Goal: Task Accomplishment & Management: Complete application form

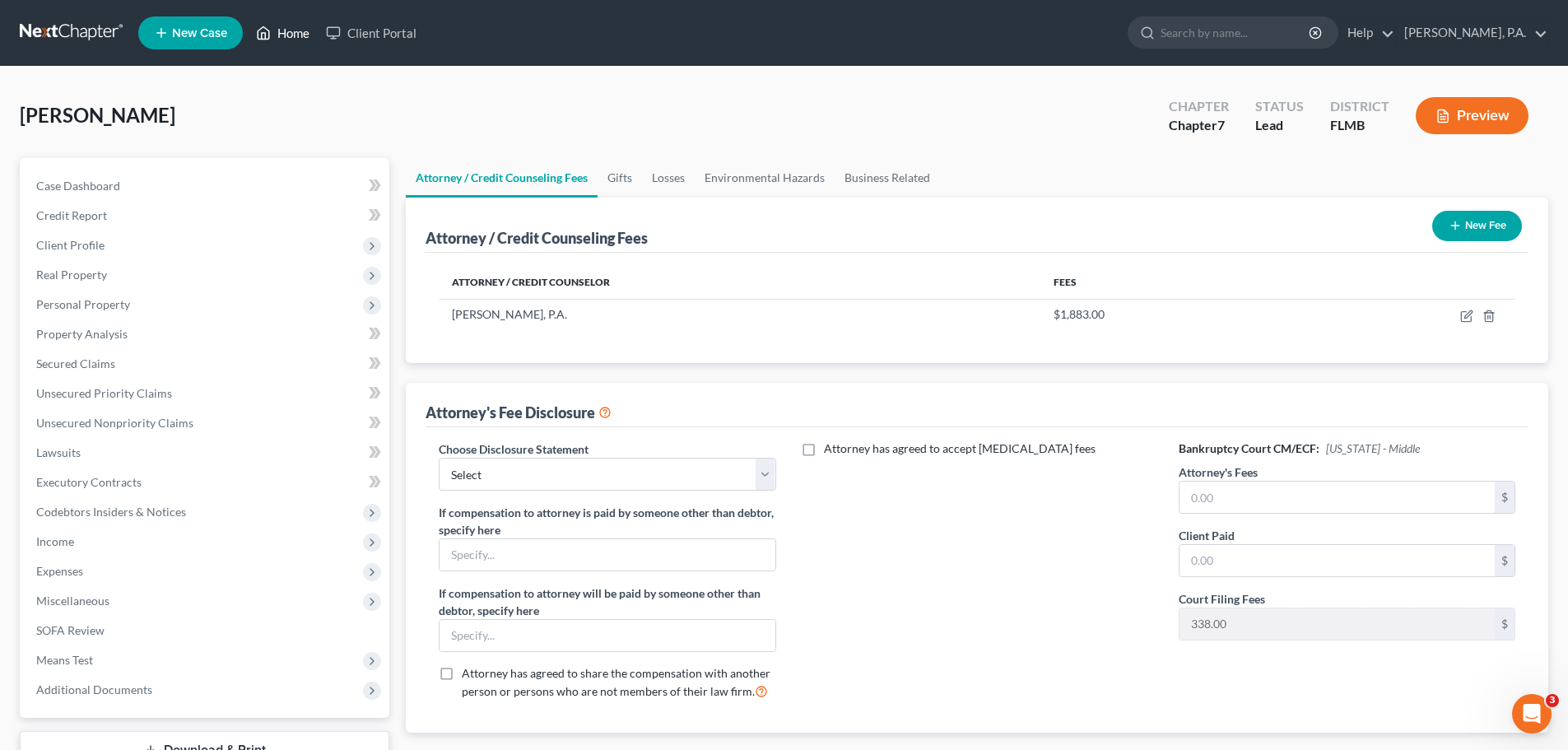
click at [295, 31] on link "Home" at bounding box center [282, 33] width 70 height 30
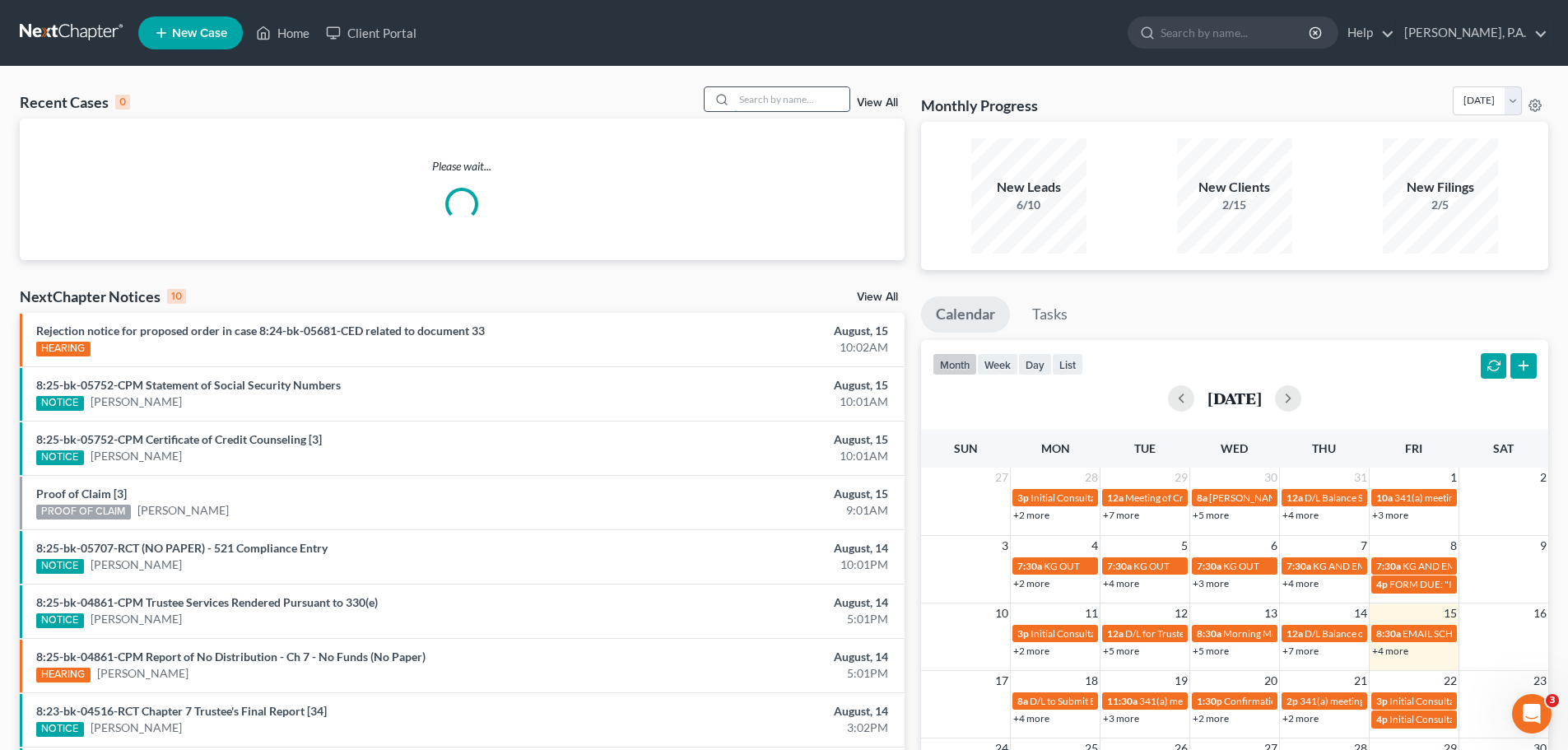
click at [829, 103] on input "search" at bounding box center [791, 99] width 115 height 24
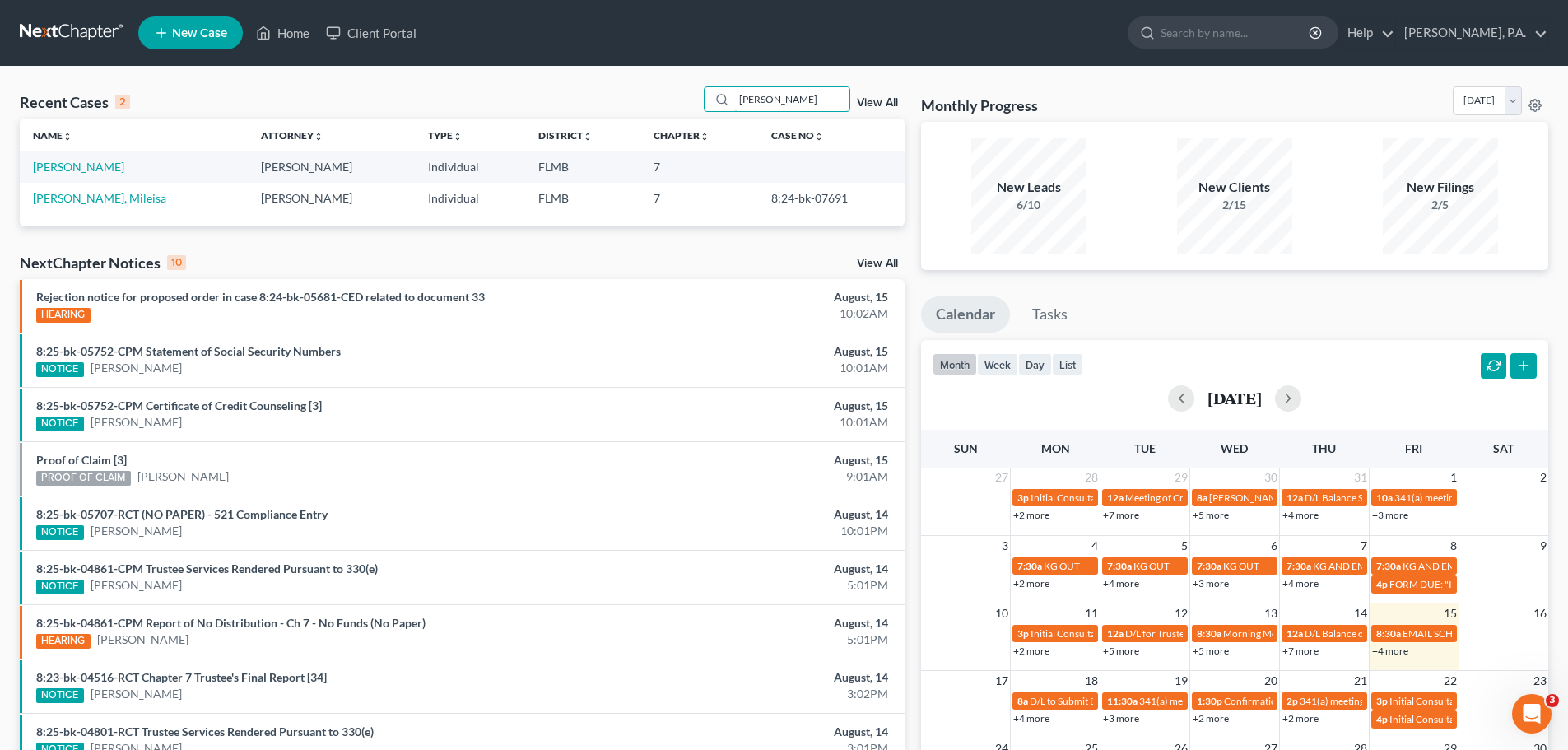
type input "[PERSON_NAME]"
click at [79, 169] on link "[PERSON_NAME]" at bounding box center [79, 166] width 91 height 14
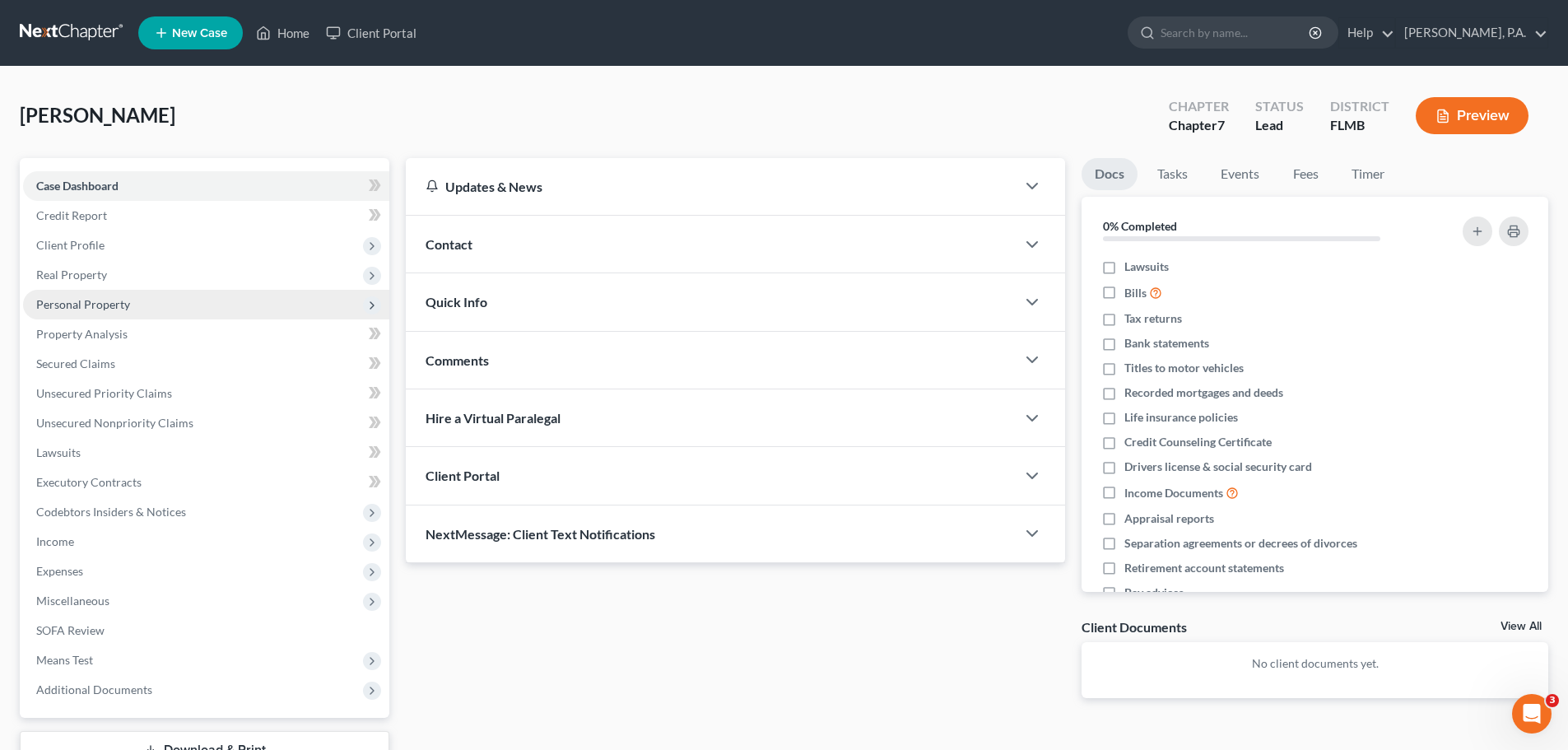
click at [170, 310] on span "Personal Property" at bounding box center [206, 305] width 367 height 30
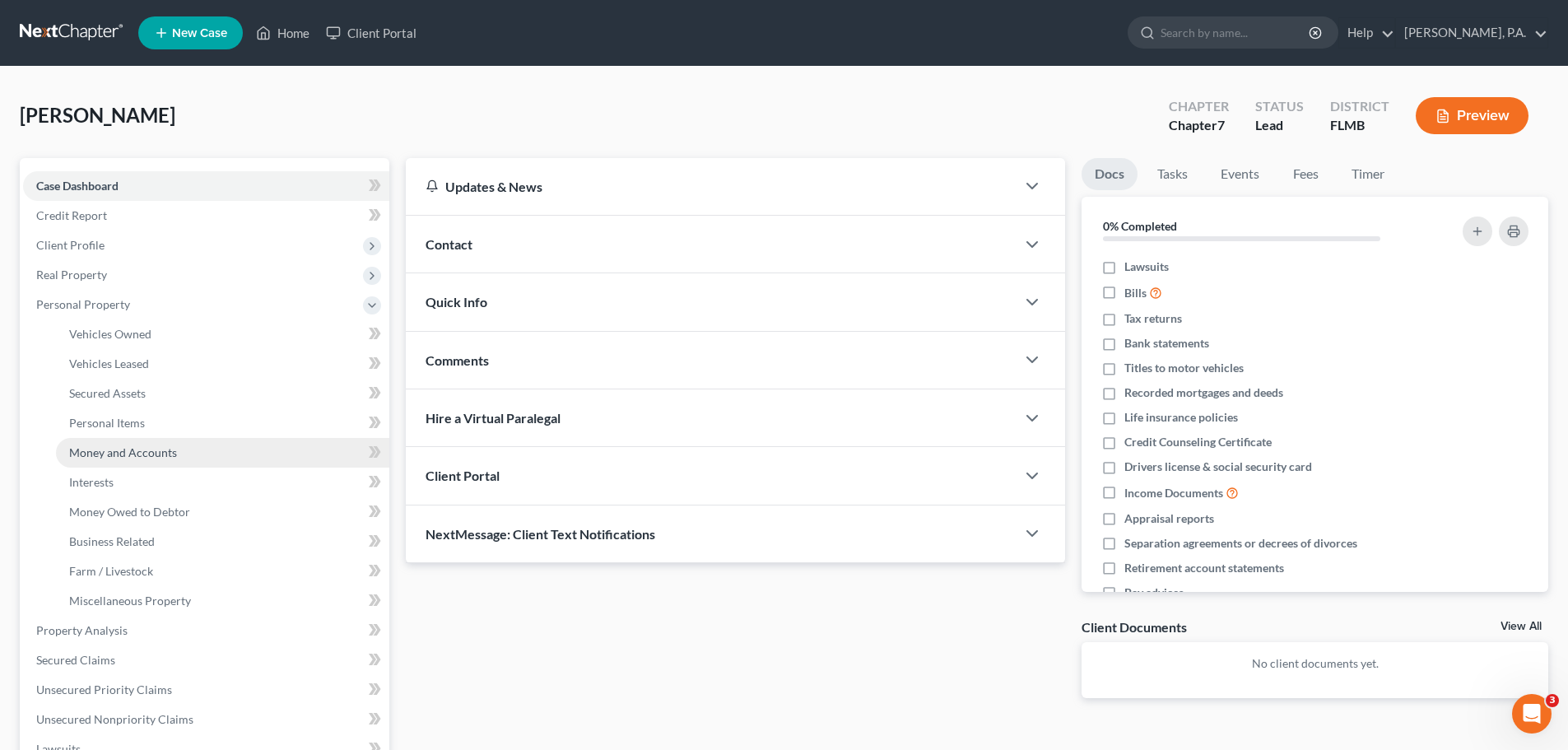
click at [165, 445] on span "Money and Accounts" at bounding box center [123, 452] width 108 height 14
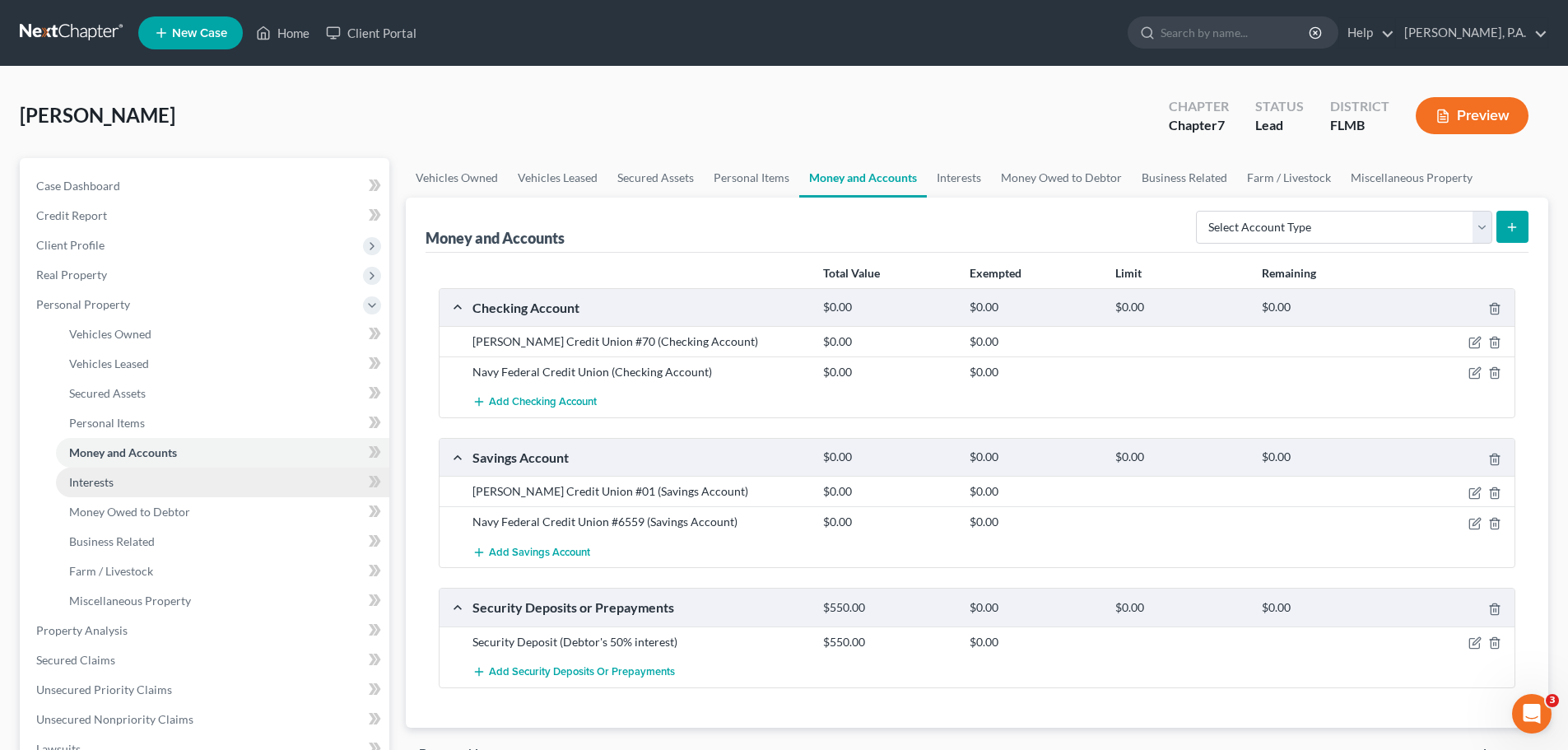
click at [164, 483] on link "Interests" at bounding box center [223, 483] width 334 height 30
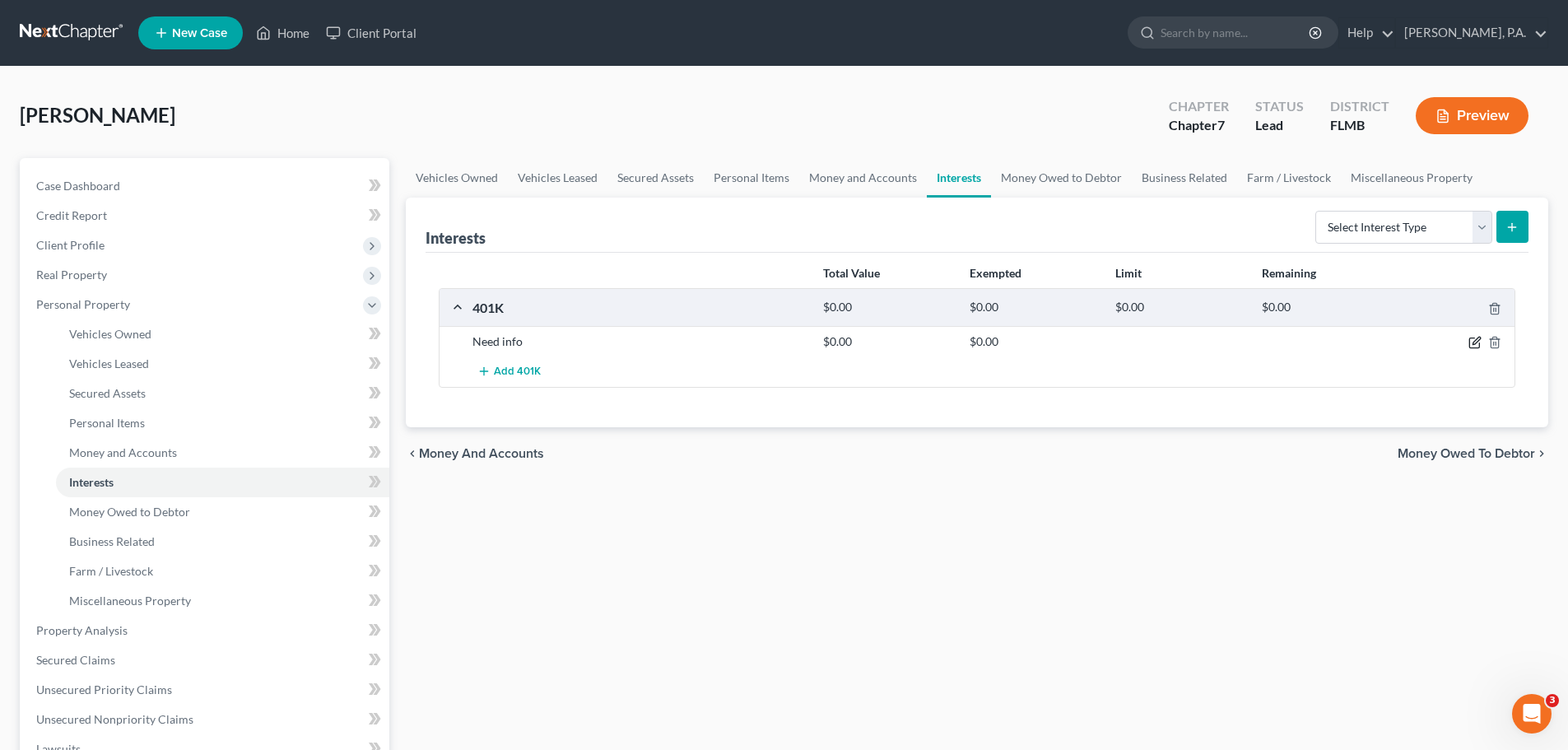
click at [1476, 339] on icon "button" at bounding box center [1475, 343] width 13 height 13
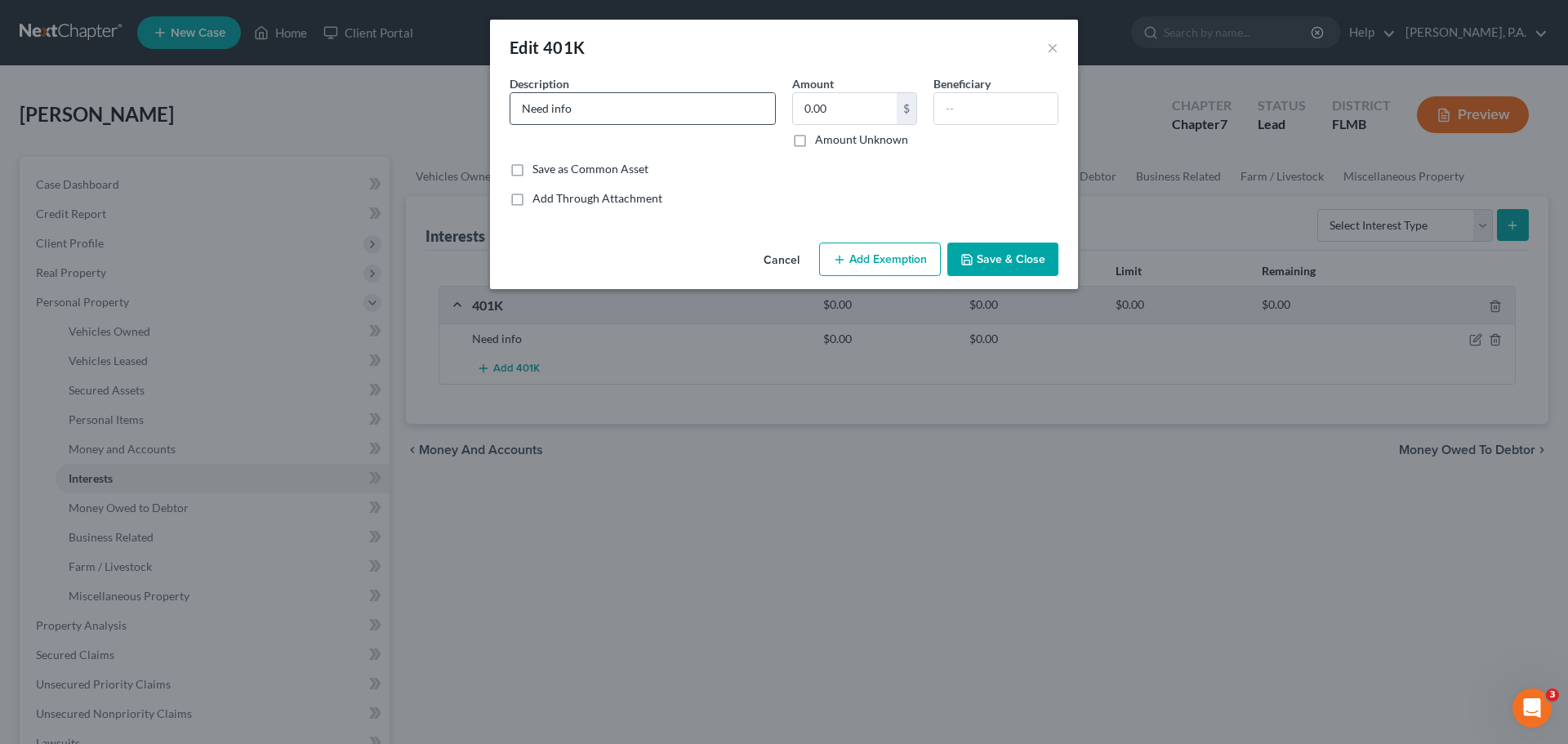
click at [609, 120] on input "Need info" at bounding box center [643, 108] width 264 height 31
type input "N"
type input "Allstate 401(k)"
click at [850, 117] on input "0.00" at bounding box center [845, 108] width 103 height 31
type input "6,554.37"
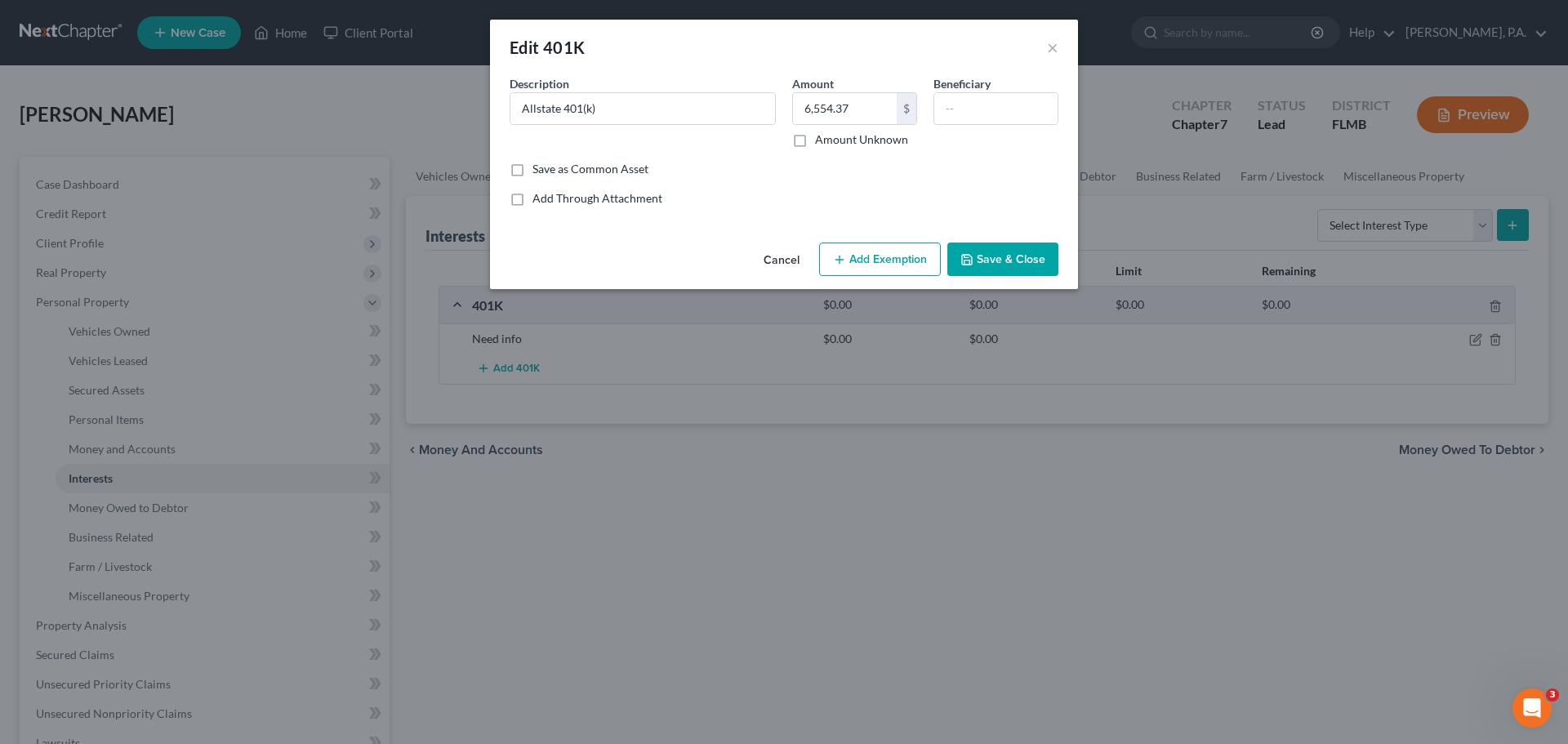
click at [1035, 255] on button "Save & Close" at bounding box center [1003, 259] width 111 height 34
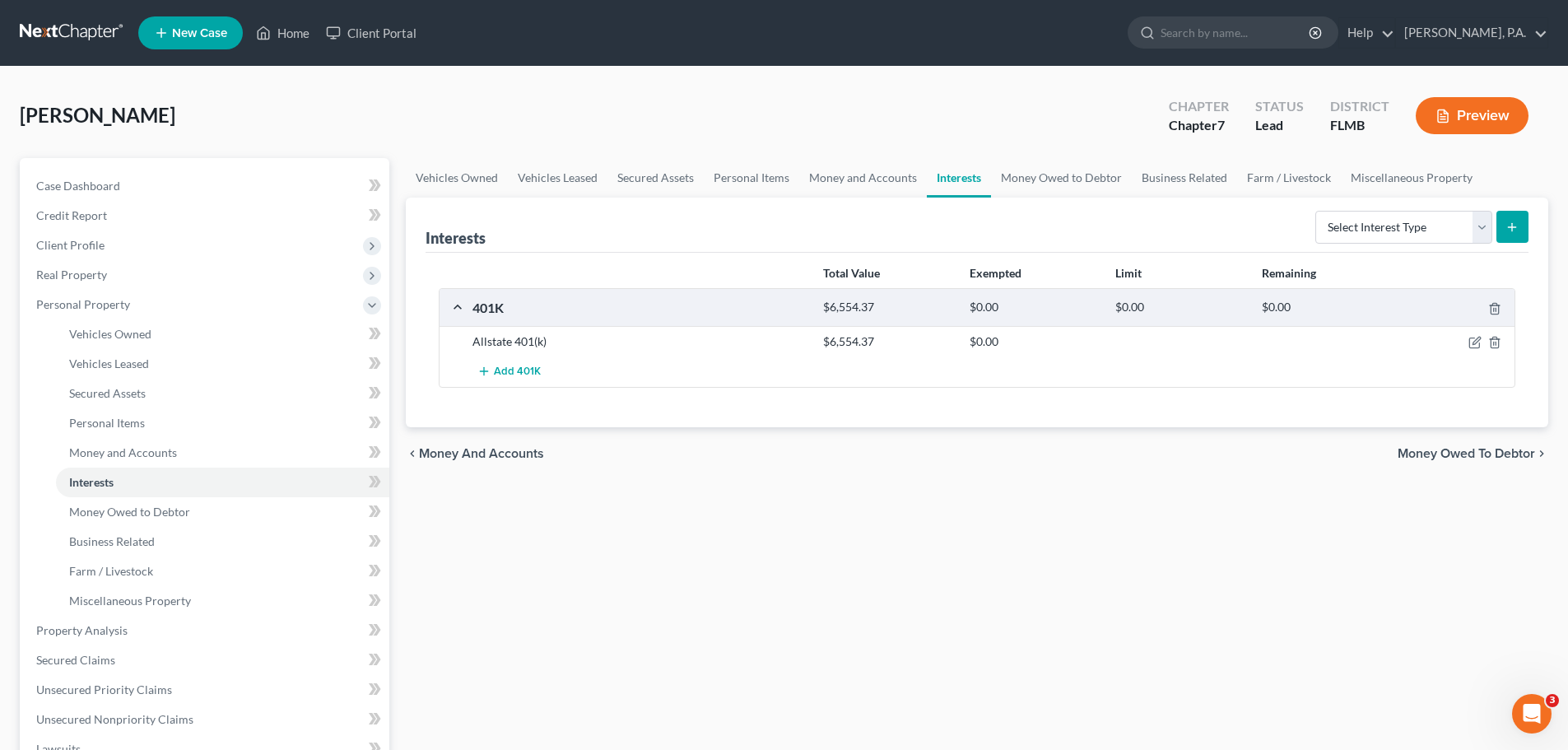
click at [1466, 450] on span "Money Owed to Debtor" at bounding box center [1467, 454] width 137 height 13
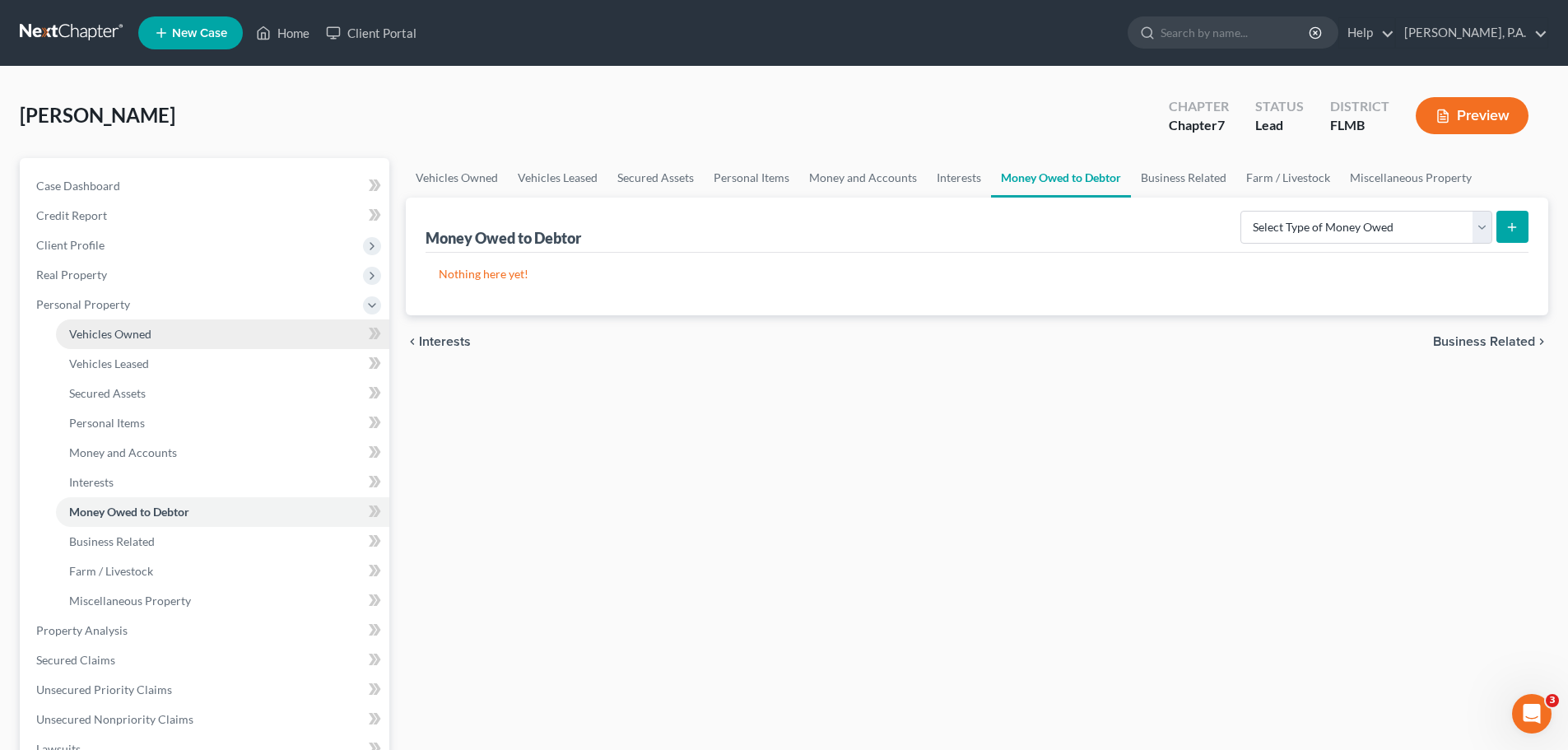
click at [187, 325] on link "Vehicles Owned" at bounding box center [223, 334] width 334 height 30
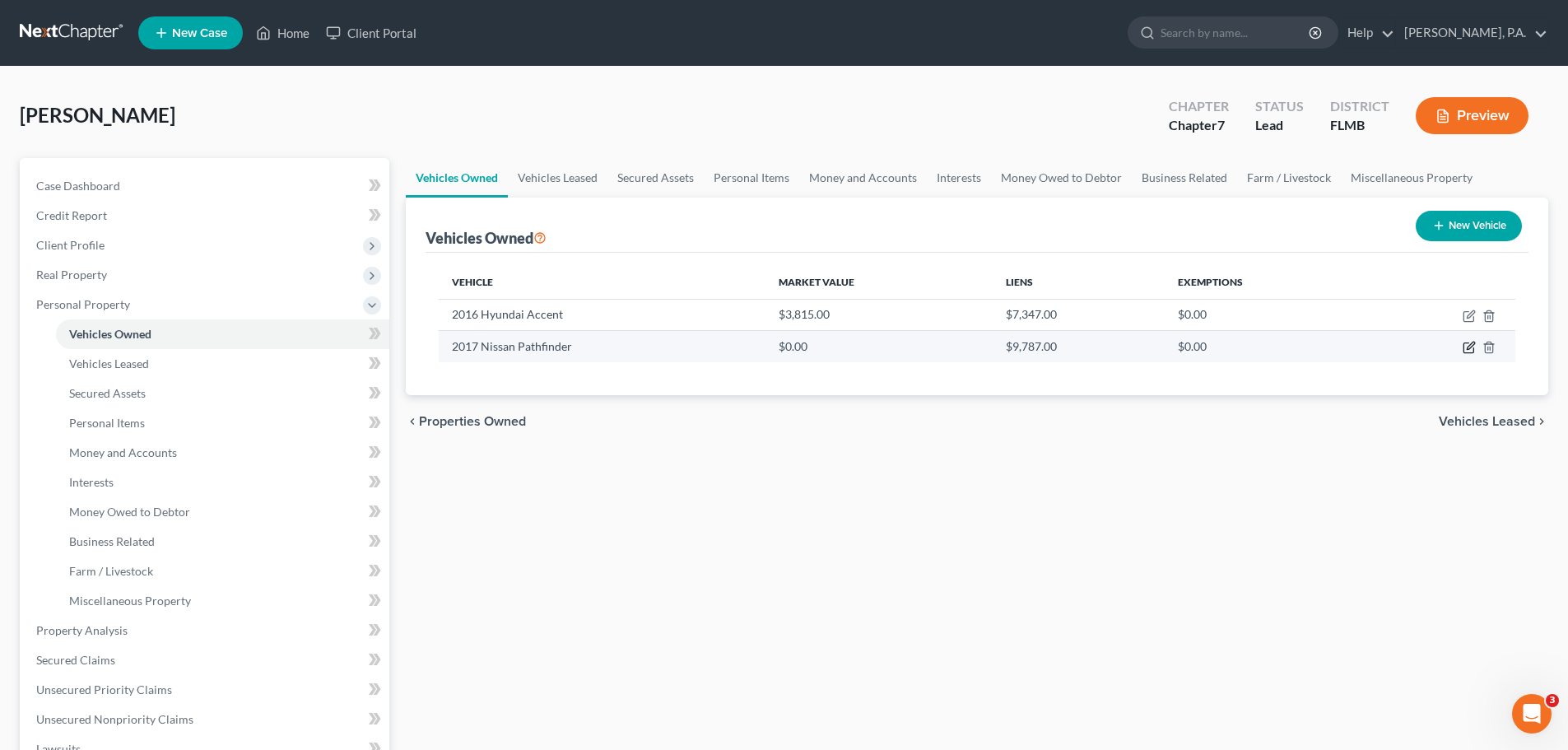
click at [1469, 352] on icon "button" at bounding box center [1469, 348] width 13 height 13
select select "0"
select select "9"
select select "3"
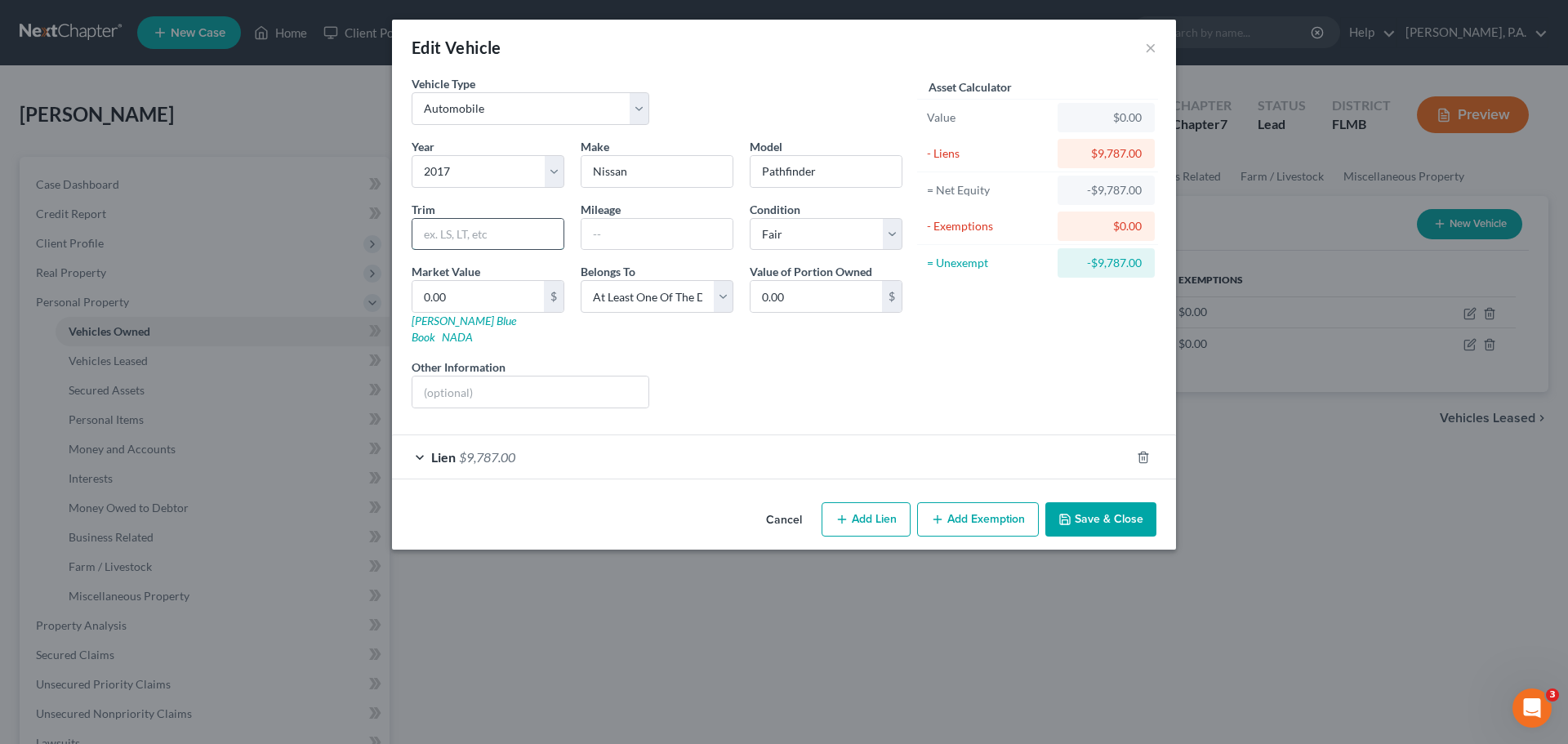
click at [499, 231] on input "text" at bounding box center [488, 235] width 151 height 31
type input "S Sport Utility 4D"
click at [662, 233] on input "text" at bounding box center [657, 235] width 151 height 31
type input "109,676"
click at [513, 297] on input "0.00" at bounding box center [478, 296] width 131 height 31
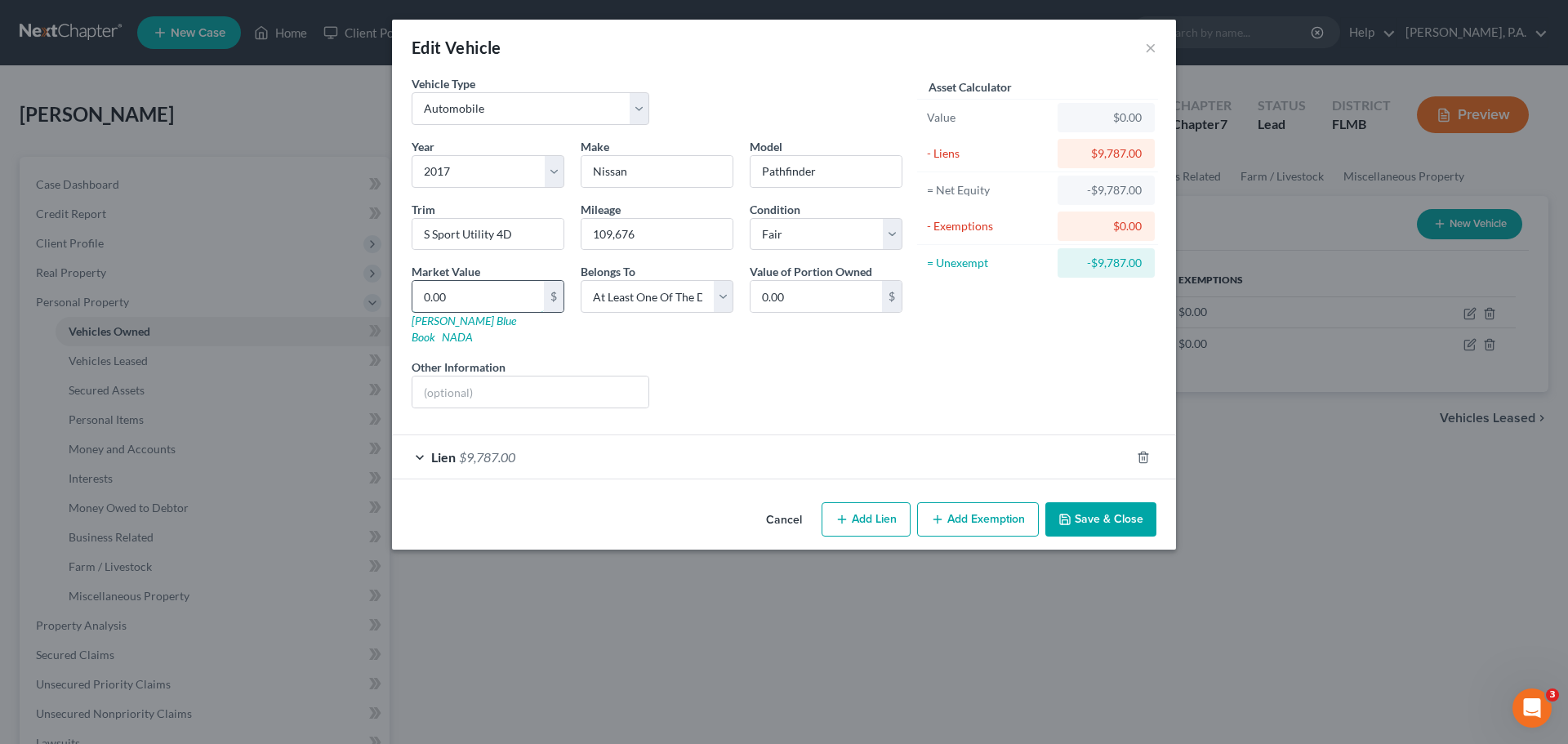
type input "5"
type input "5.00"
type input "59"
type input "59.00"
type input "597"
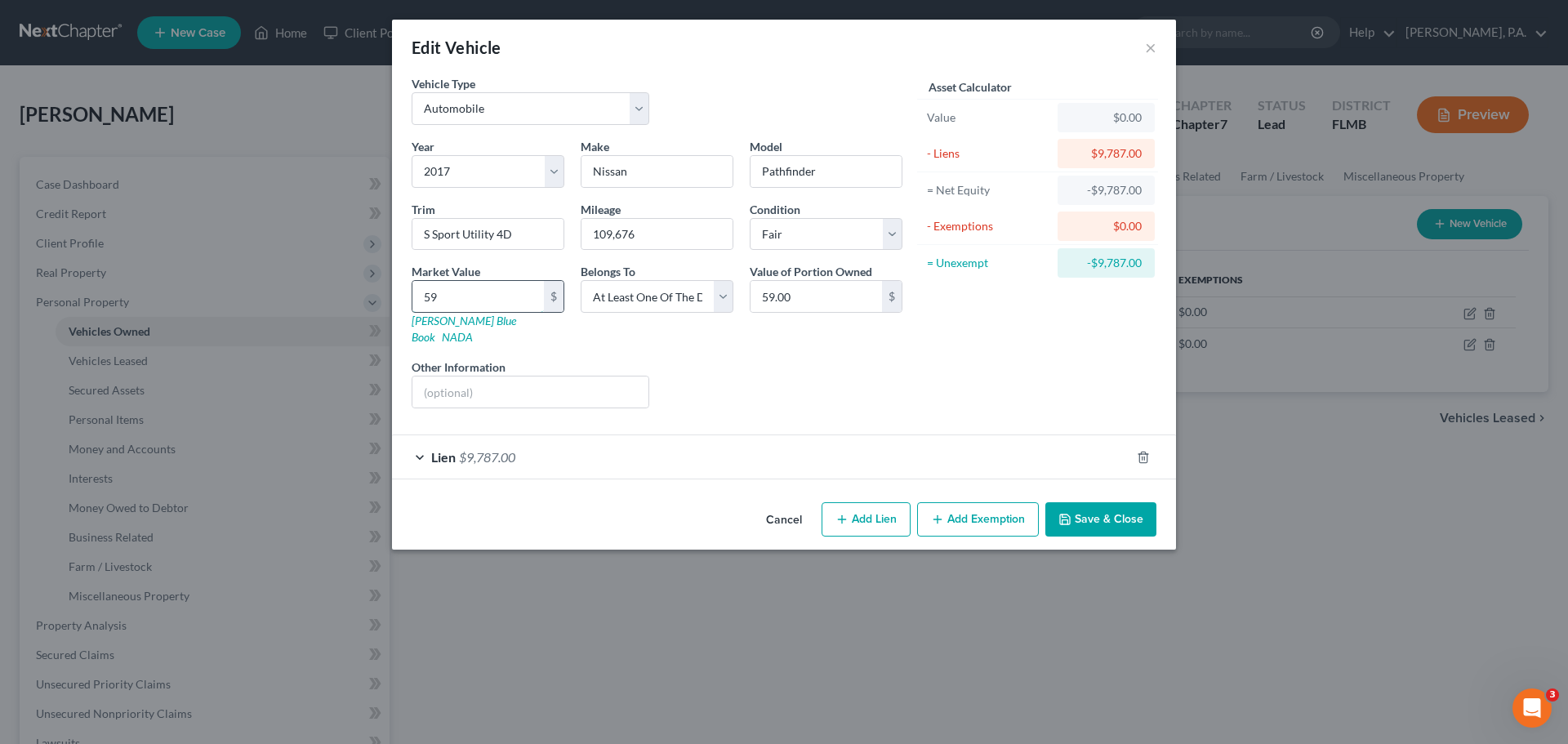
type input "597.00"
type input "5971"
type input "5,971.00"
click at [805, 333] on div "Year Select 2026 2025 2024 2023 2022 2021 2020 2019 2018 2017 2016 2015 2014 20…" at bounding box center [657, 279] width 508 height 283
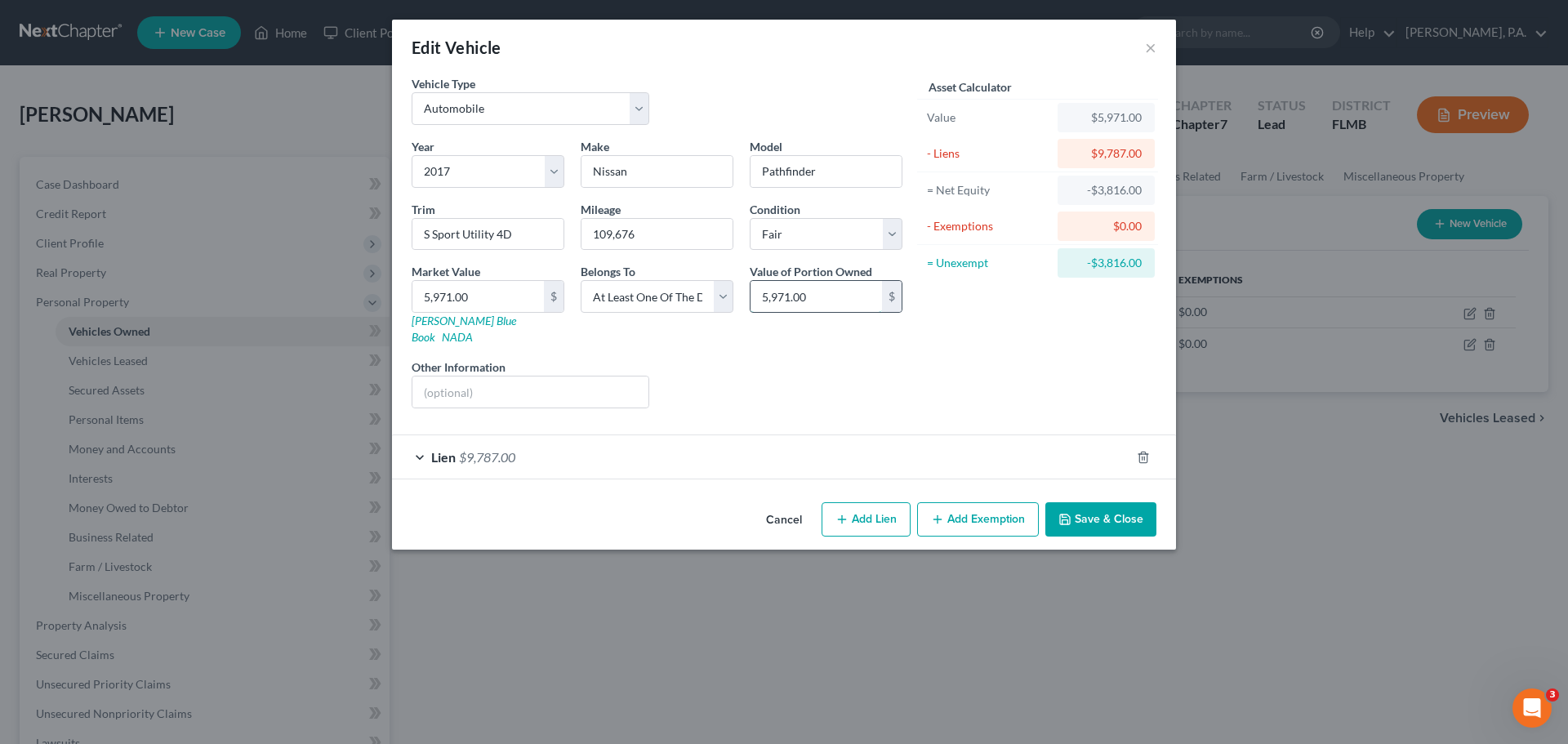
click at [816, 306] on input "5,971.00" at bounding box center [816, 296] width 131 height 31
click at [853, 304] on input "5,971.00" at bounding box center [816, 296] width 131 height 31
type input "5"
type input "2,985.50"
click at [1090, 503] on button "Save & Close" at bounding box center [1101, 520] width 111 height 34
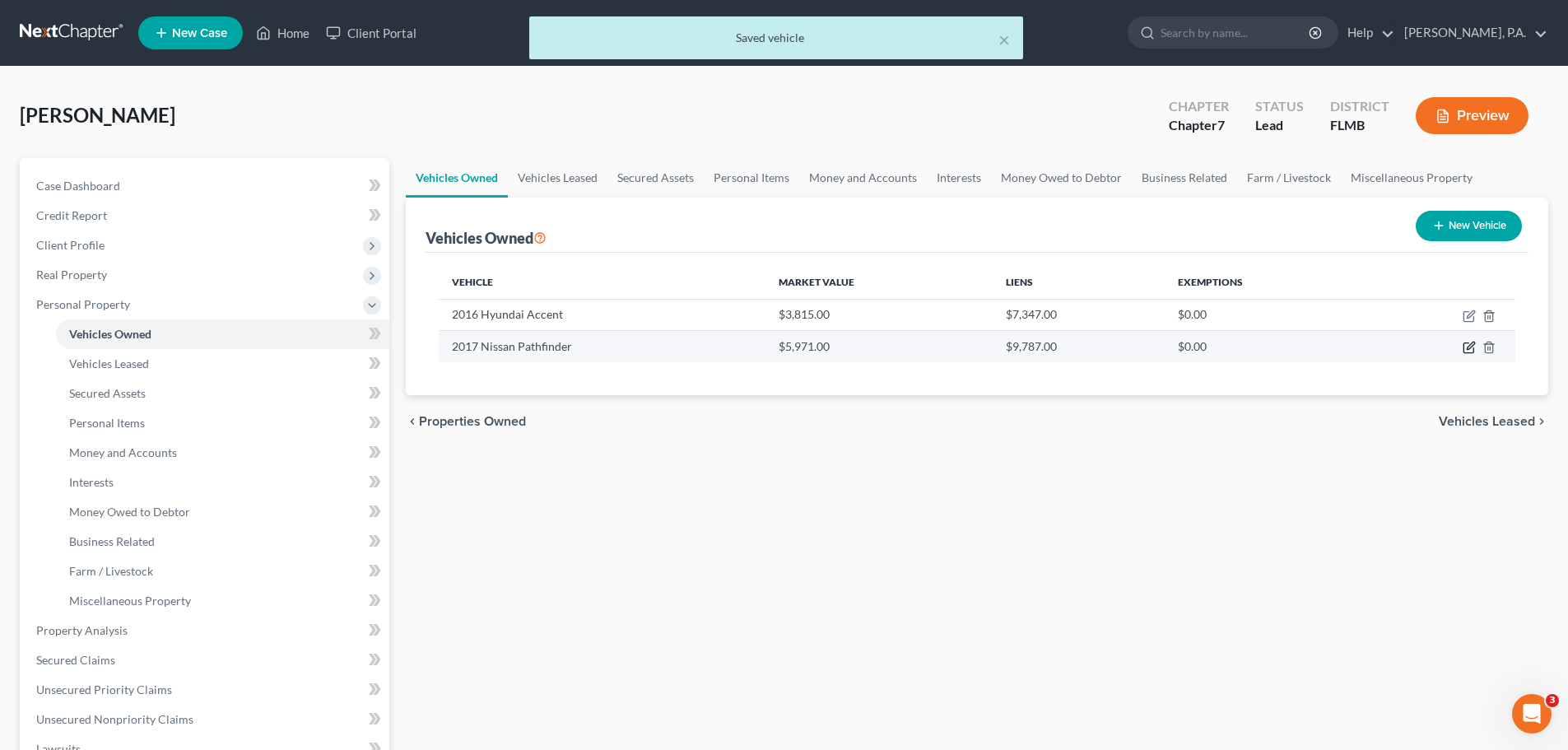
click at [1466, 346] on icon "button" at bounding box center [1469, 348] width 13 height 13
select select "0"
select select "9"
select select "3"
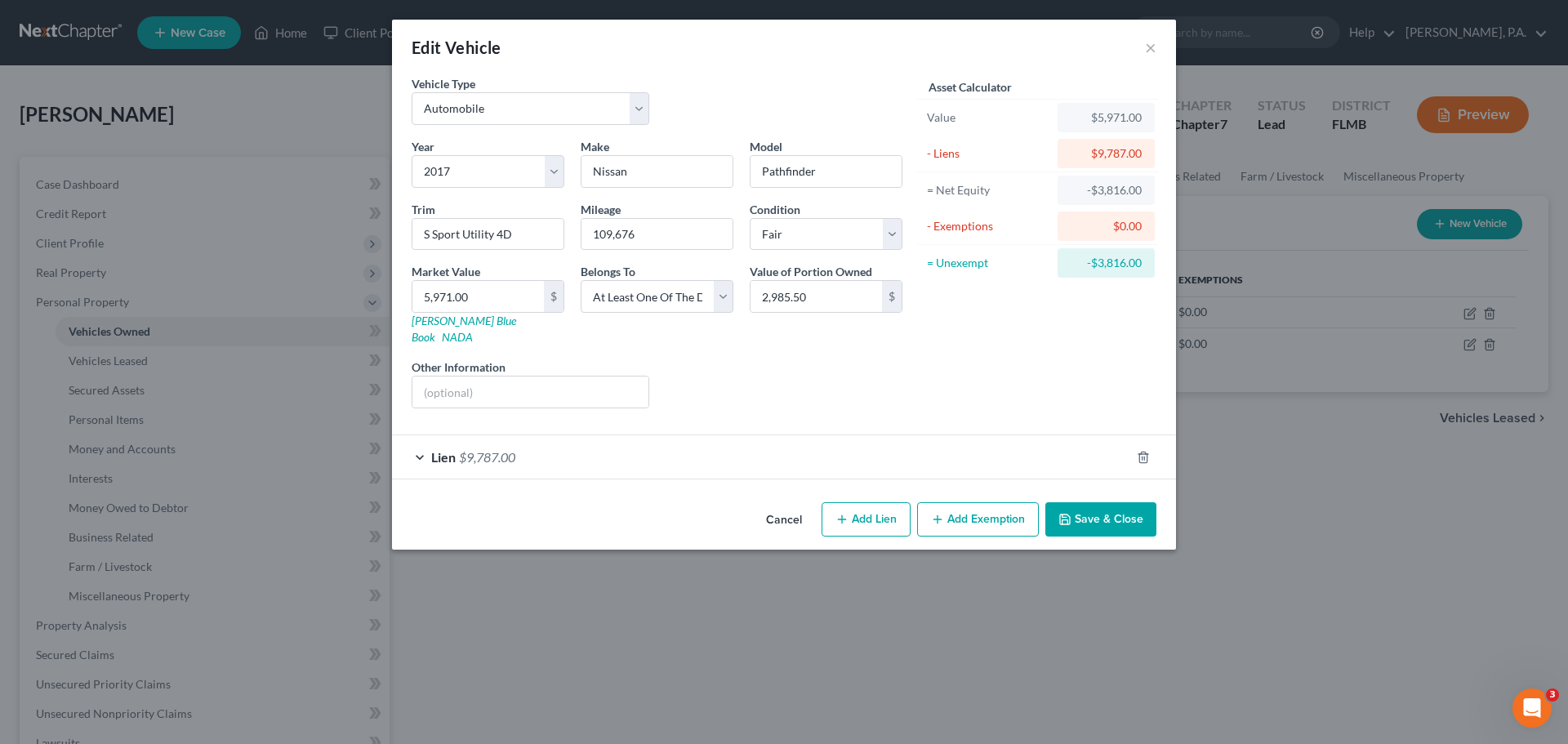
click at [1107, 507] on button "Save & Close" at bounding box center [1101, 520] width 111 height 34
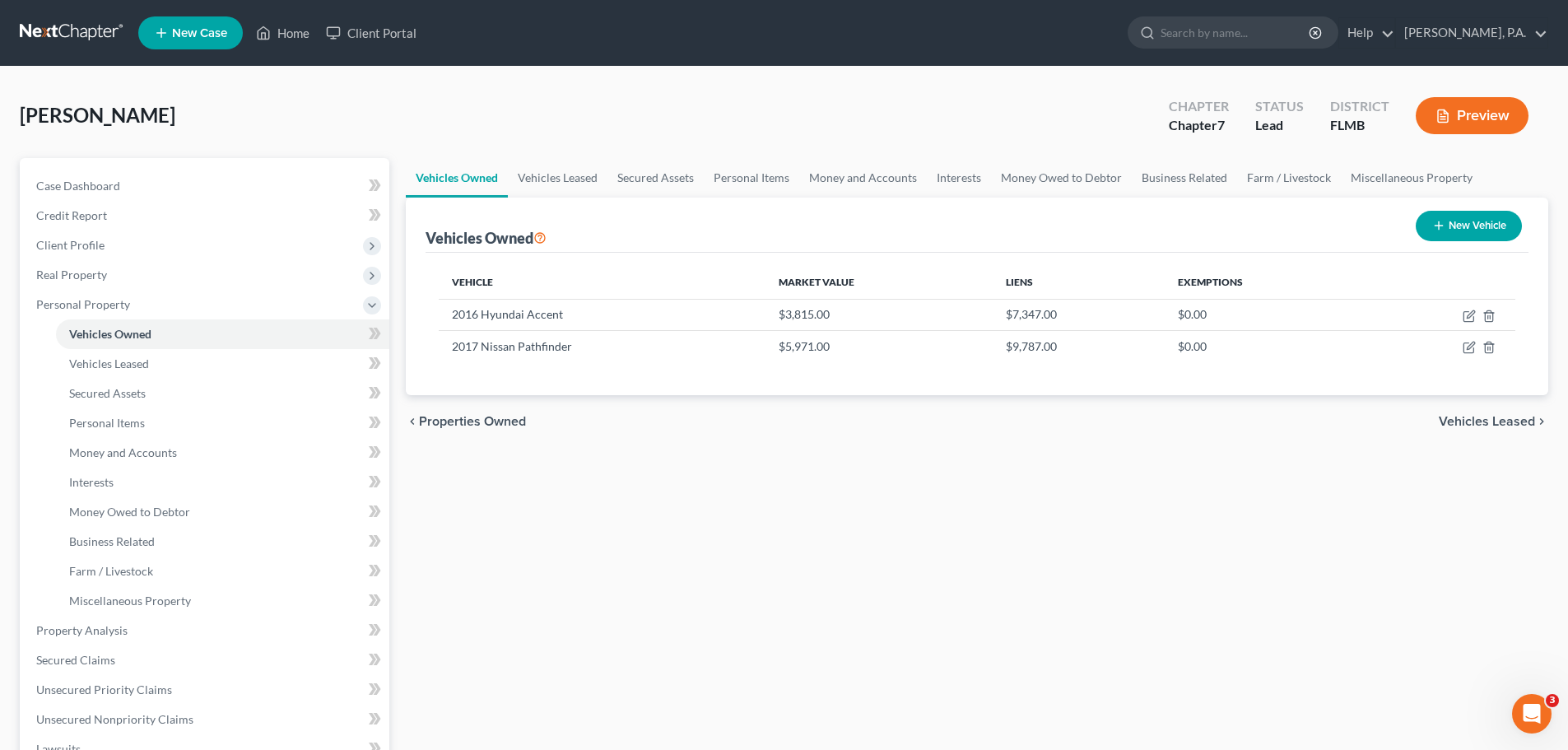
click at [1508, 428] on span "Vehicles Leased" at bounding box center [1487, 421] width 96 height 13
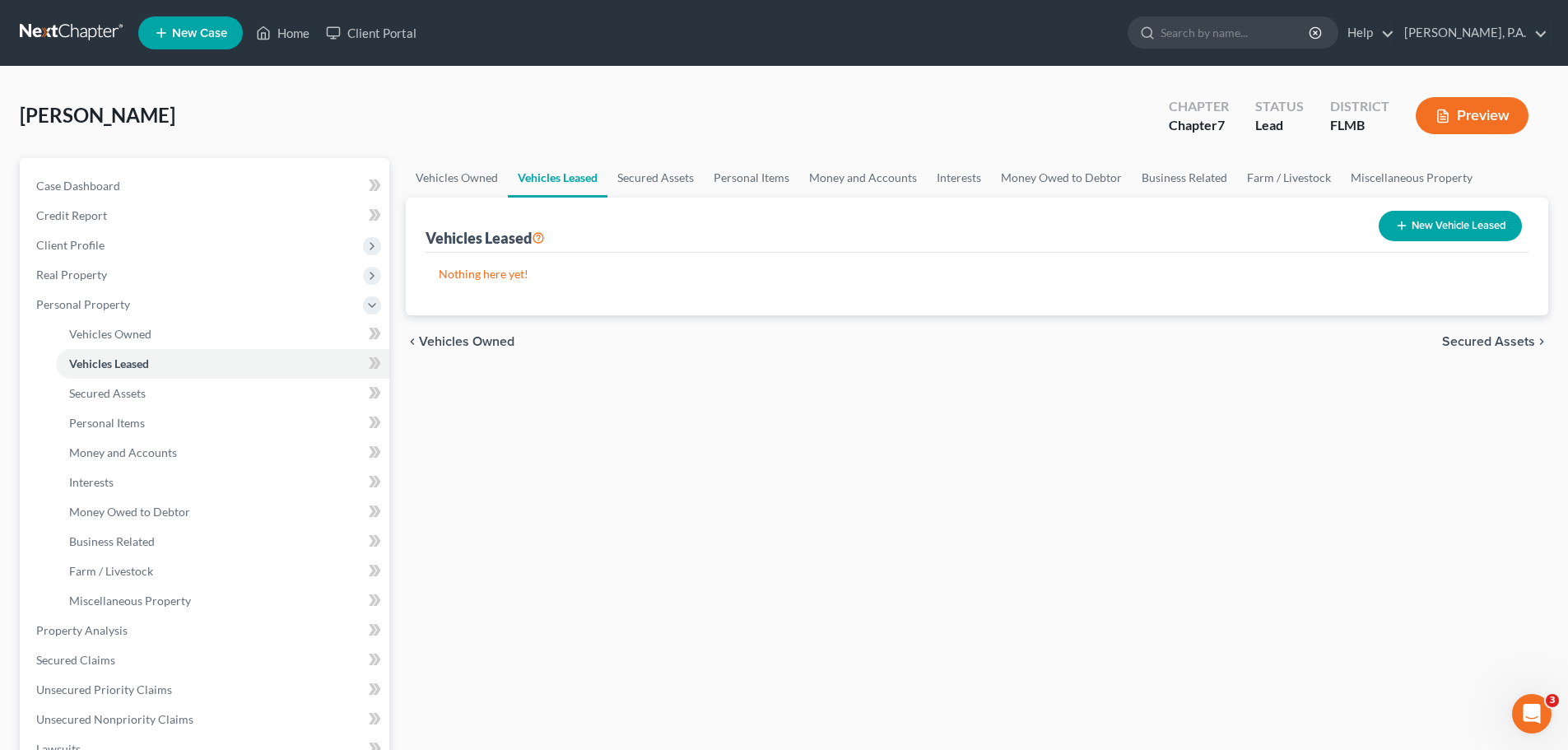
click at [1508, 348] on span "Secured Assets" at bounding box center [1489, 342] width 93 height 13
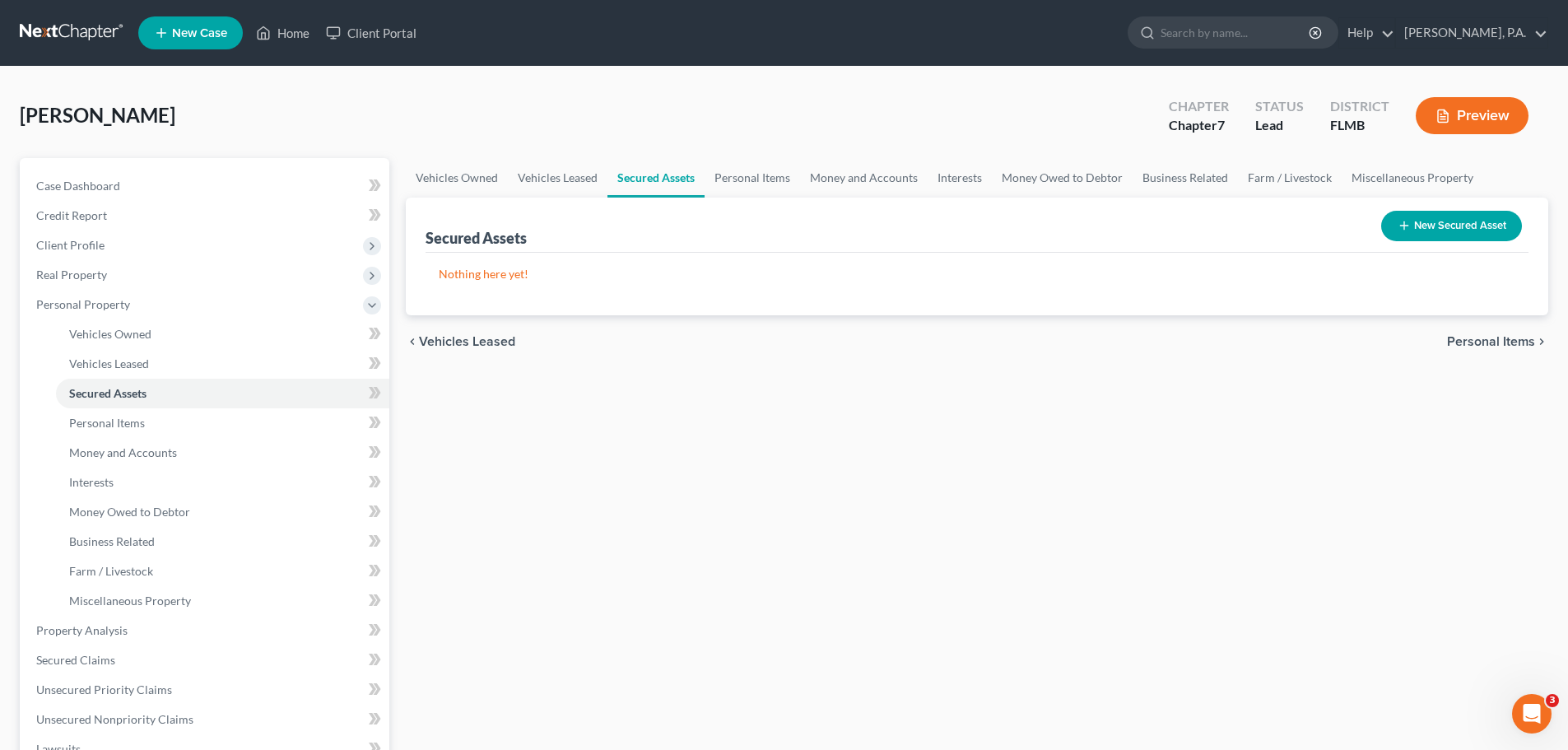
click at [1502, 351] on div "chevron_left Vehicles Leased Personal Items chevron_right" at bounding box center [977, 342] width 1142 height 53
click at [137, 329] on span "Vehicles Owned" at bounding box center [110, 334] width 82 height 14
